Goal: Task Accomplishment & Management: Manage account settings

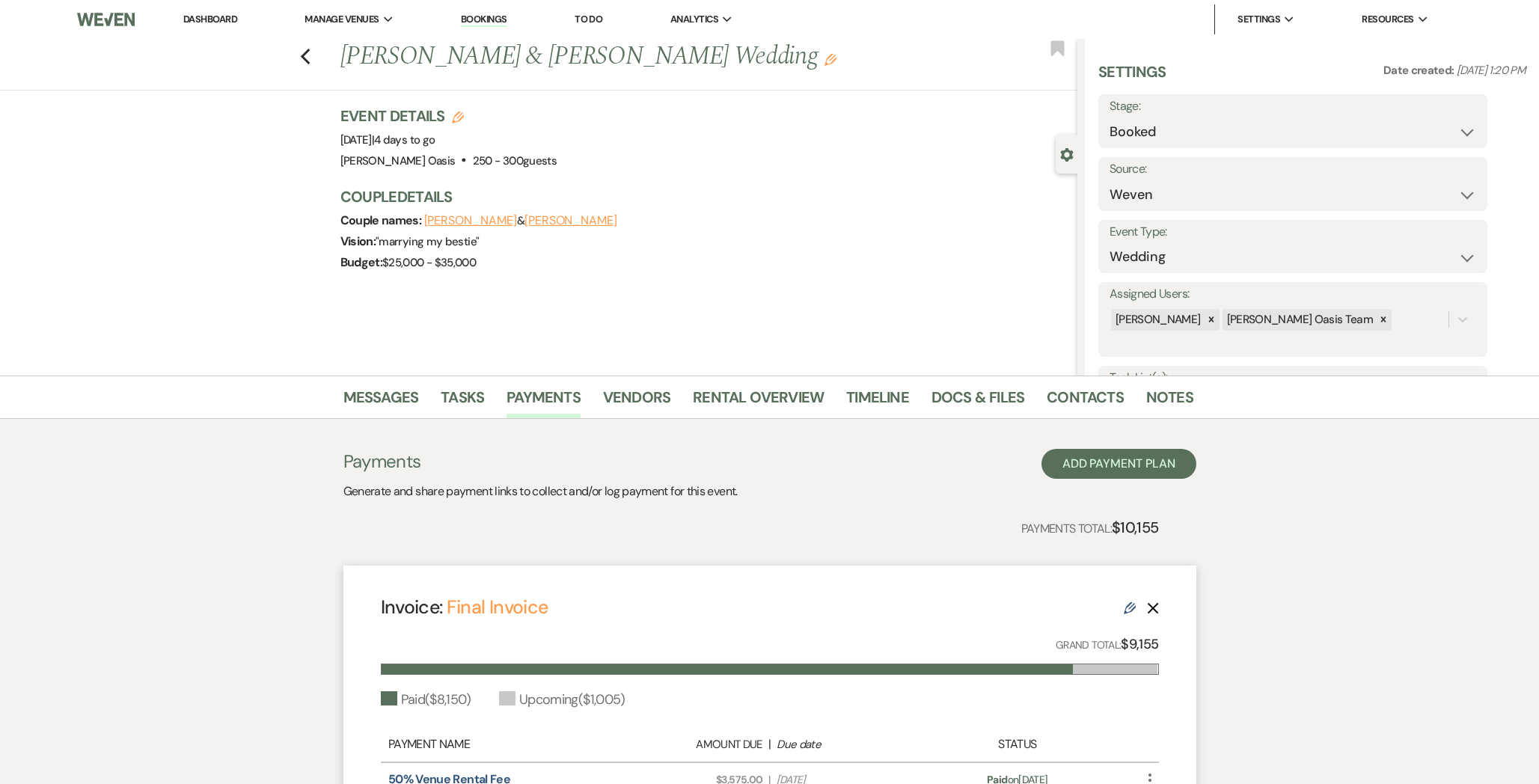
select select "1"
click at [222, 14] on link "Dashboard" at bounding box center [210, 18] width 54 height 12
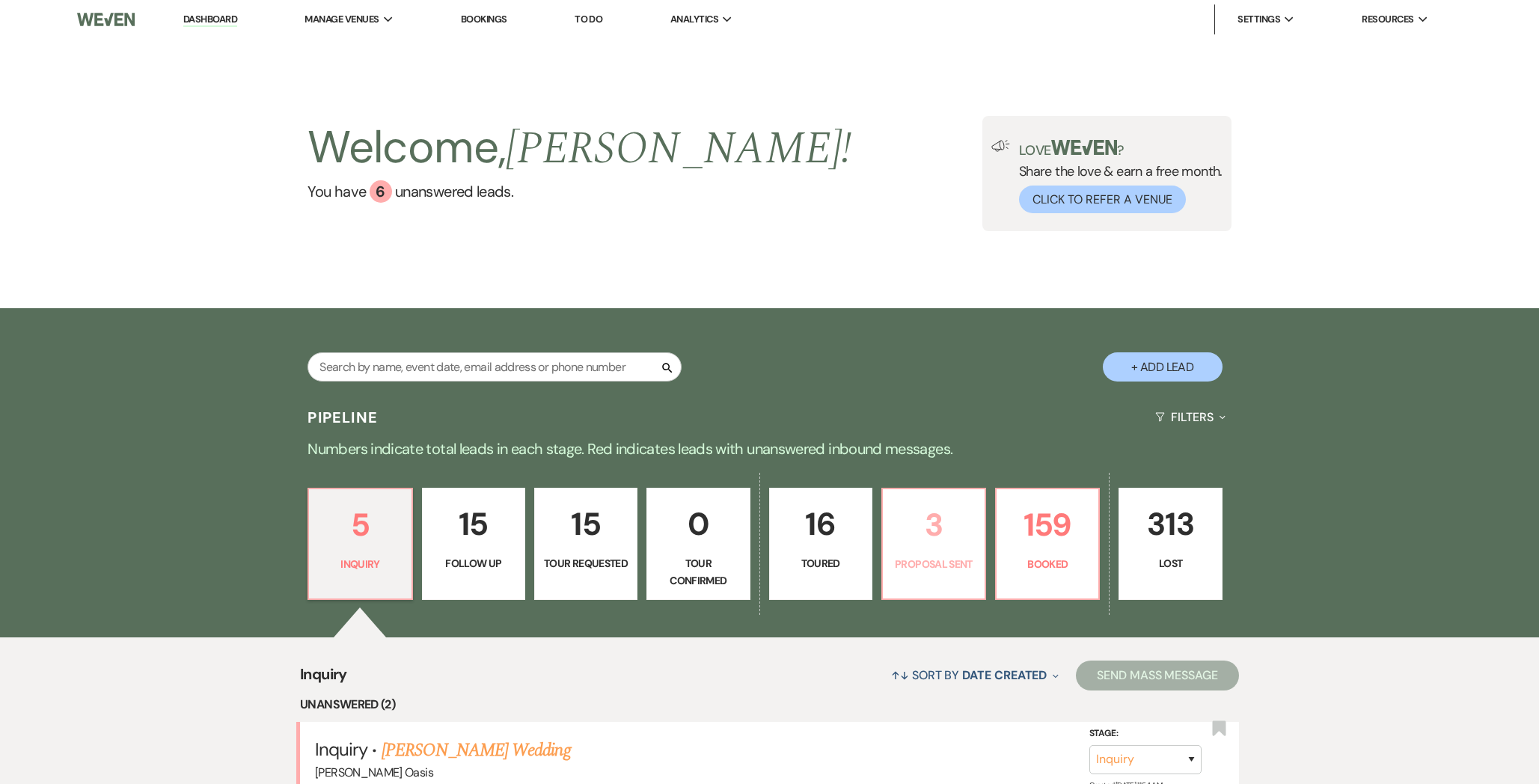
click at [920, 536] on p "3" at bounding box center [934, 524] width 84 height 50
select select "6"
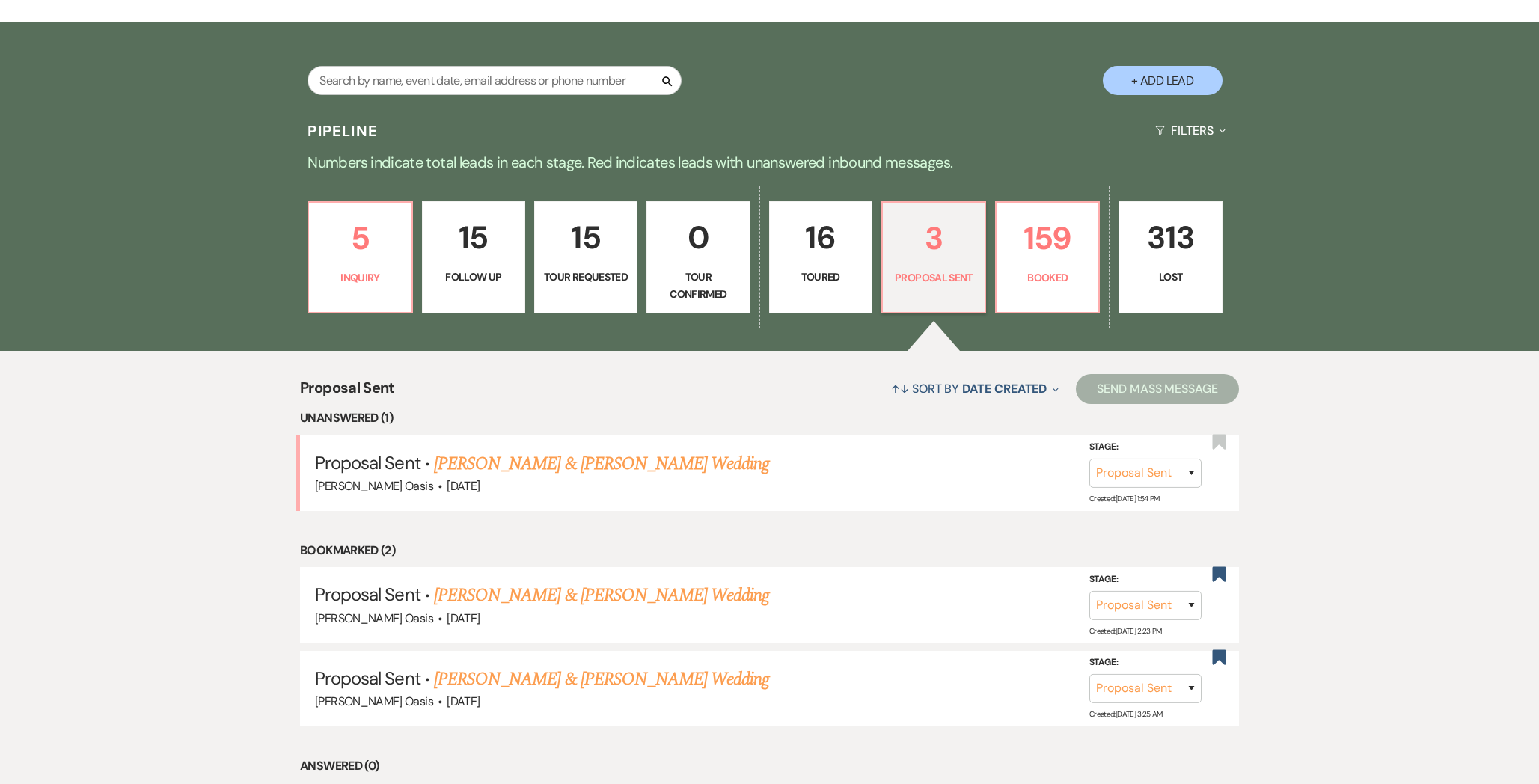
scroll to position [293, 0]
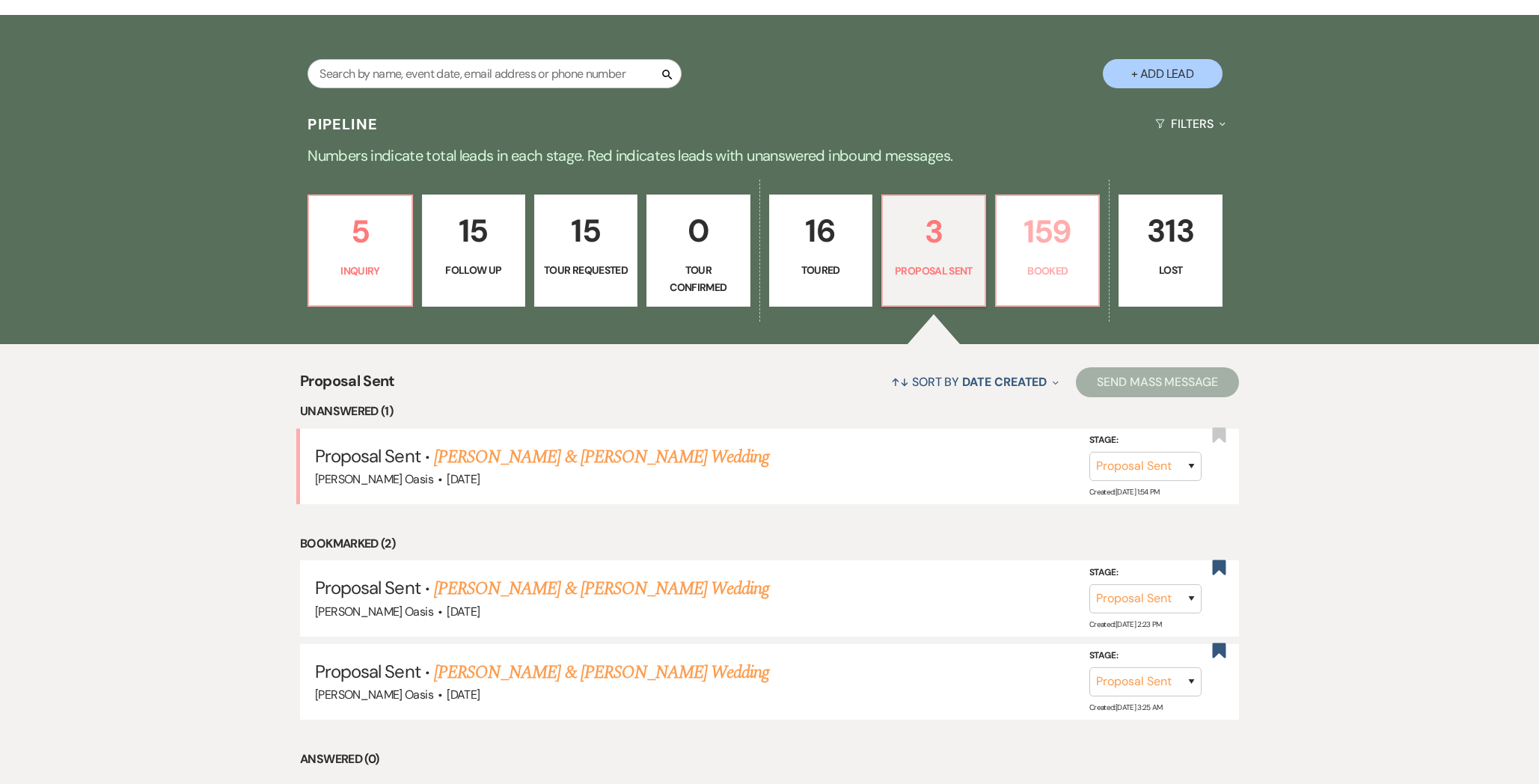
click at [1018, 252] on p "159" at bounding box center [1047, 231] width 84 height 50
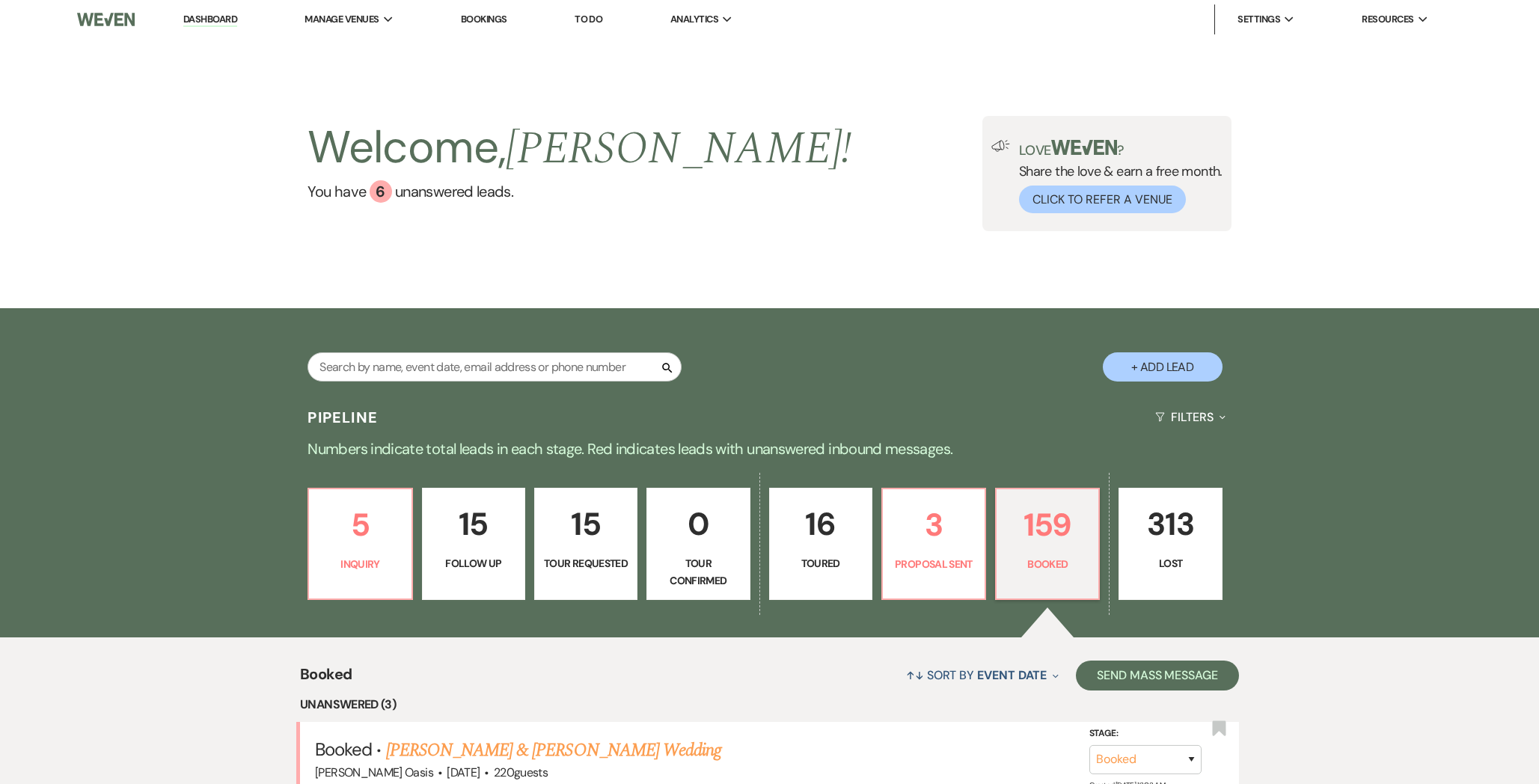
scroll to position [285, 0]
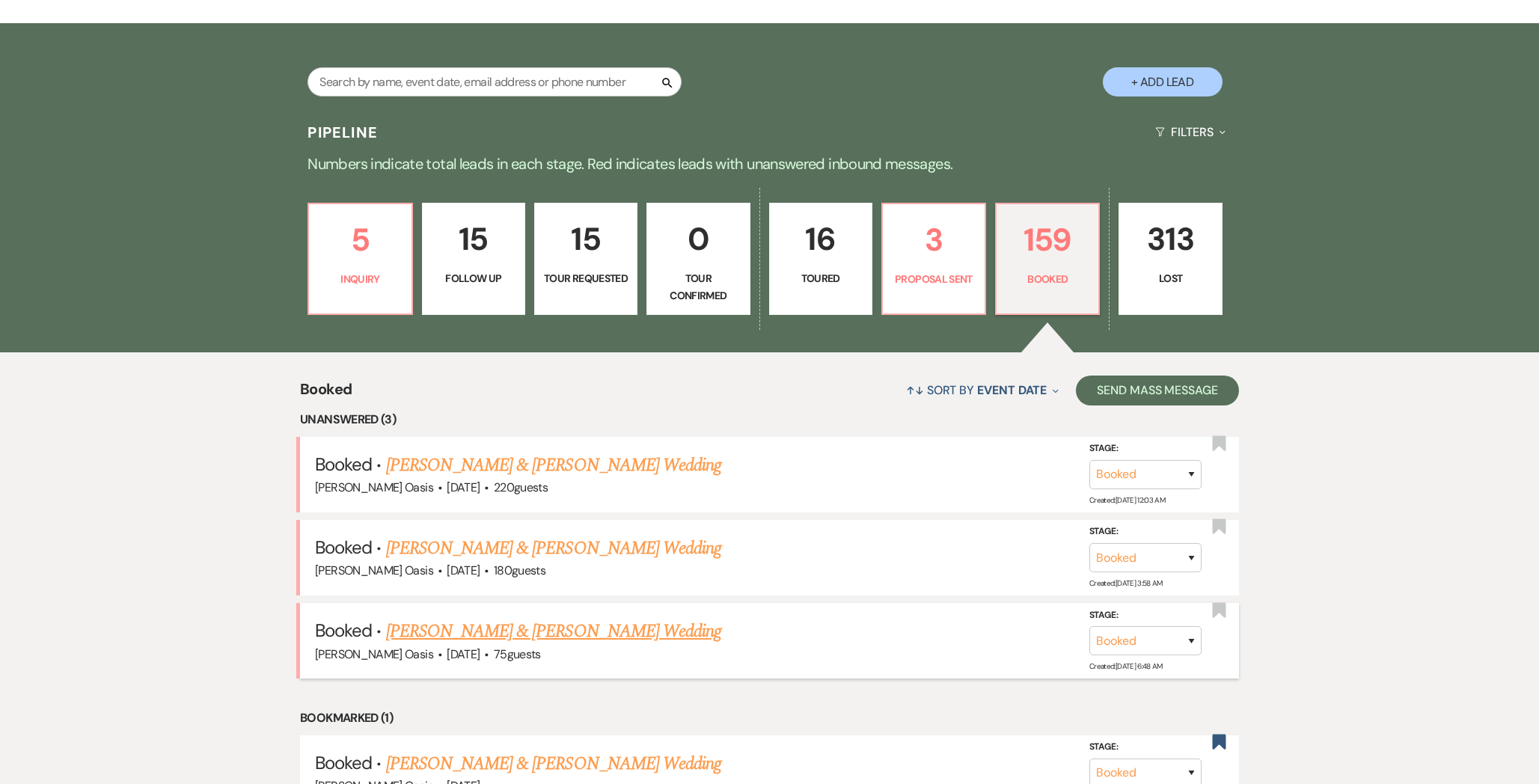
click at [470, 629] on link "[PERSON_NAME] & [PERSON_NAME] Wedding" at bounding box center [554, 631] width 335 height 27
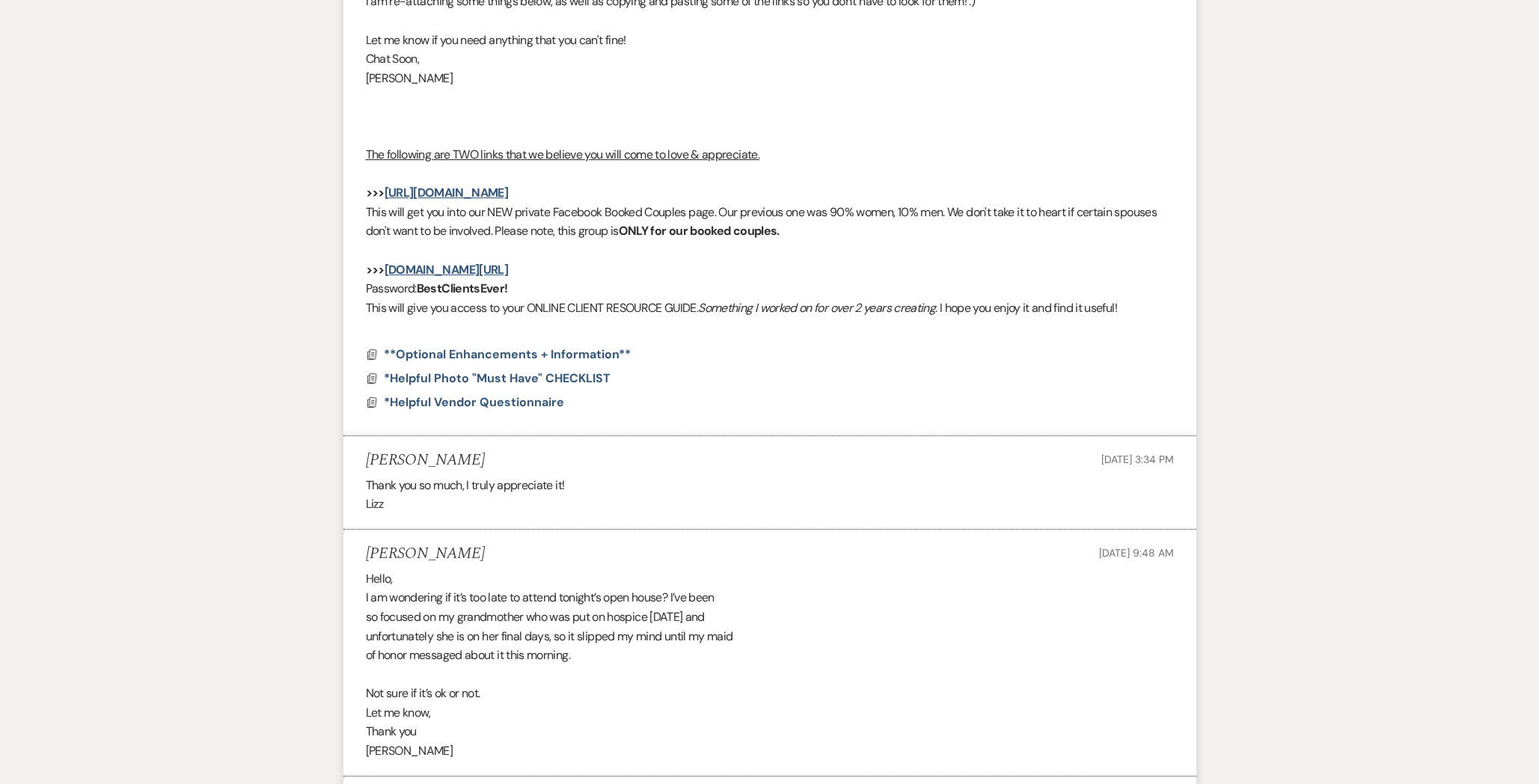
scroll to position [482, 0]
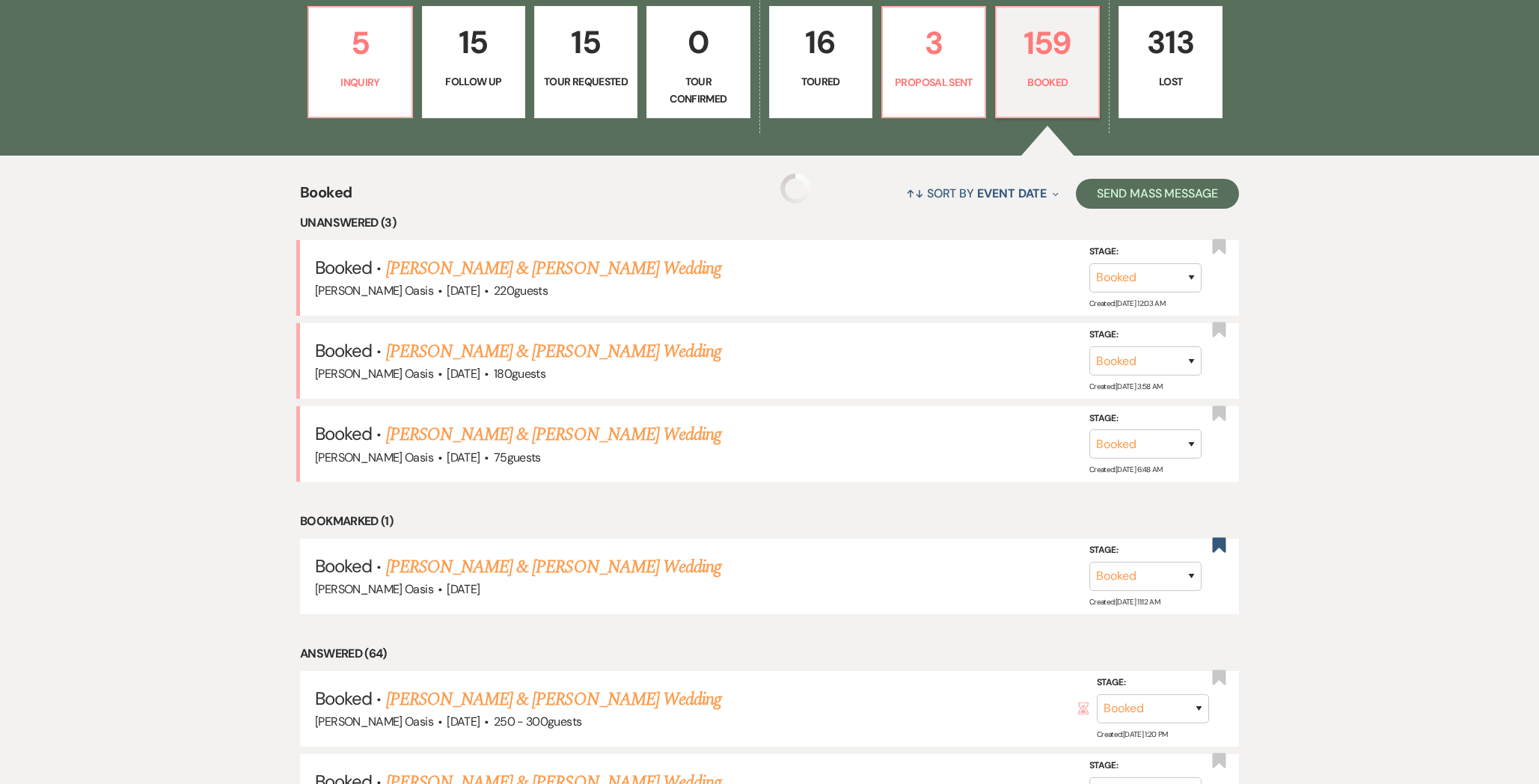
scroll to position [285, 0]
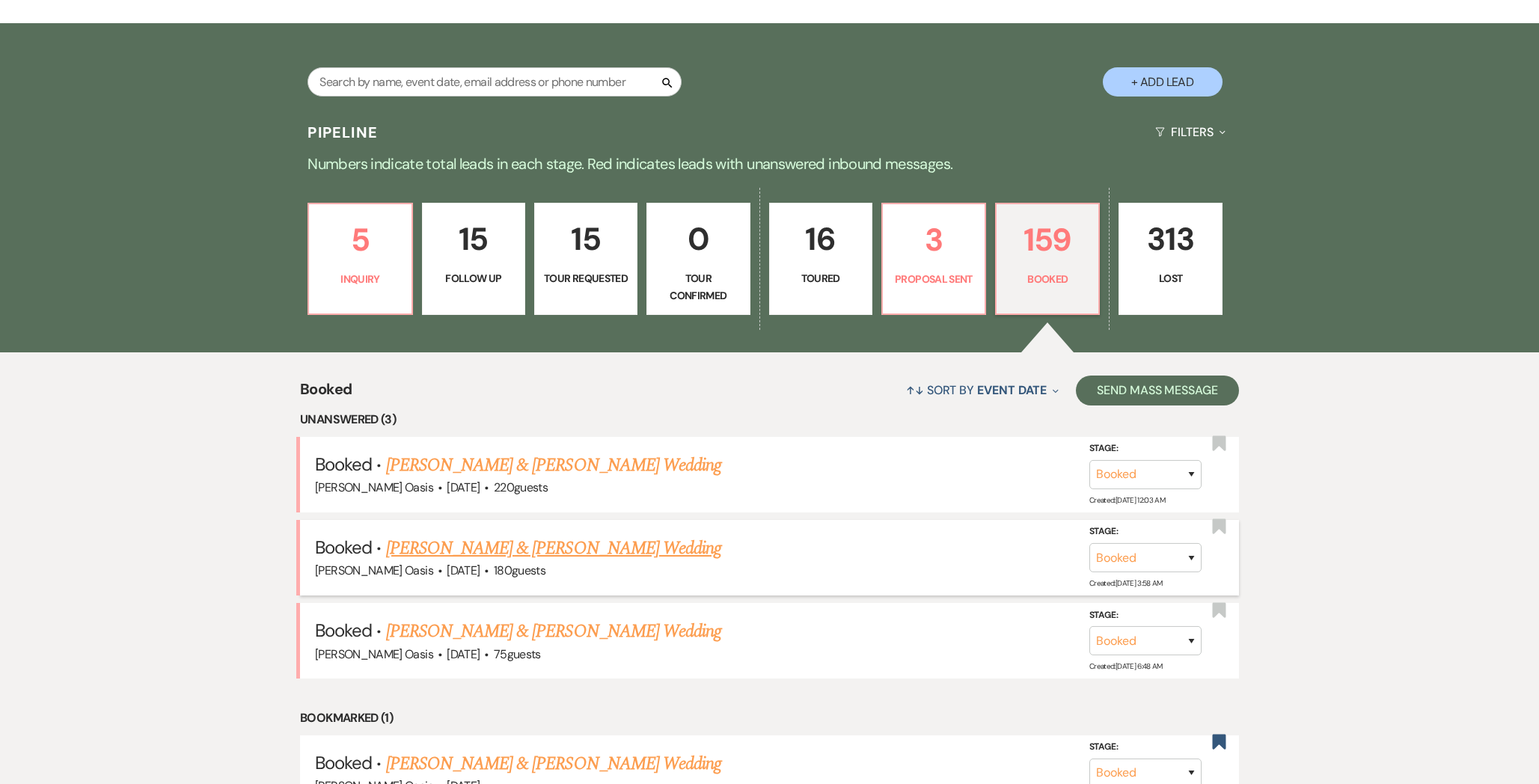
click at [437, 547] on link "[PERSON_NAME] & [PERSON_NAME] Wedding" at bounding box center [554, 548] width 335 height 27
